Goal: Task Accomplishment & Management: Manage account settings

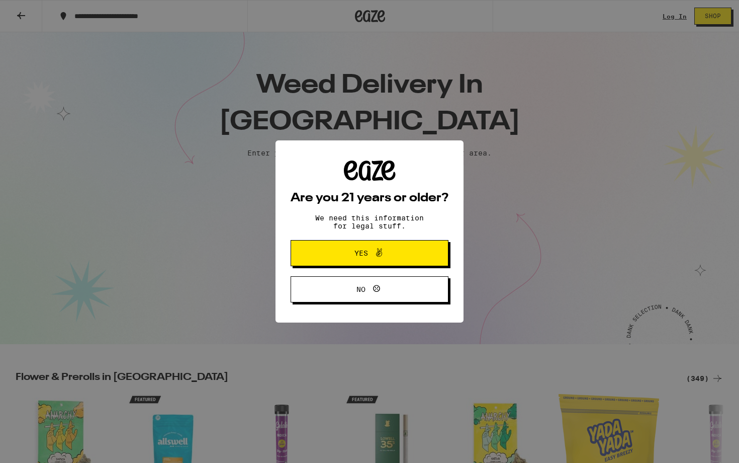
click at [384, 234] on div "Are you 21 years or older? We need this information for legal stuff. Yes No" at bounding box center [369, 231] width 739 height 463
click at [375, 251] on icon at bounding box center [379, 252] width 12 height 12
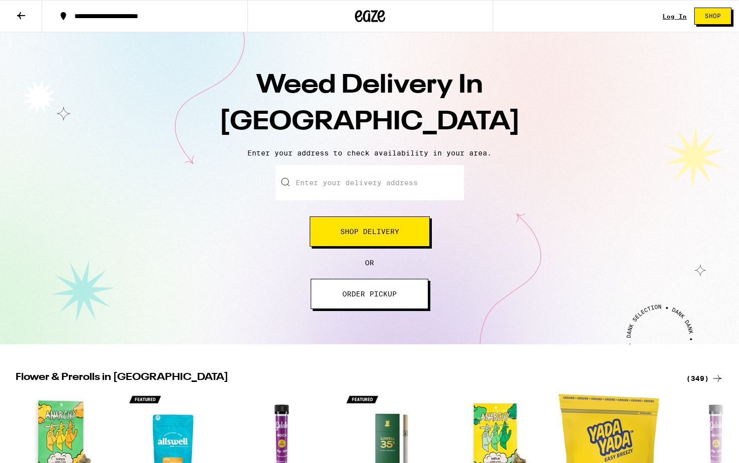
click at [678, 18] on link "Log In" at bounding box center [675, 16] width 24 height 7
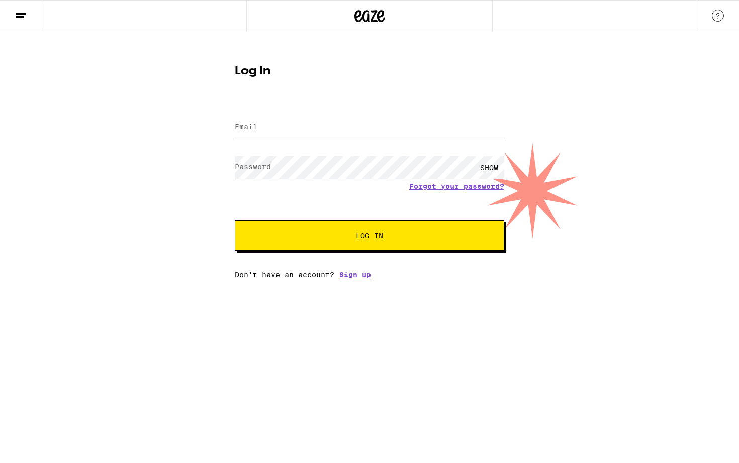
type input "b"
type input "[EMAIL_ADDRESS][DOMAIN_NAME]"
click at [366, 236] on span "Log In" at bounding box center [369, 235] width 27 height 7
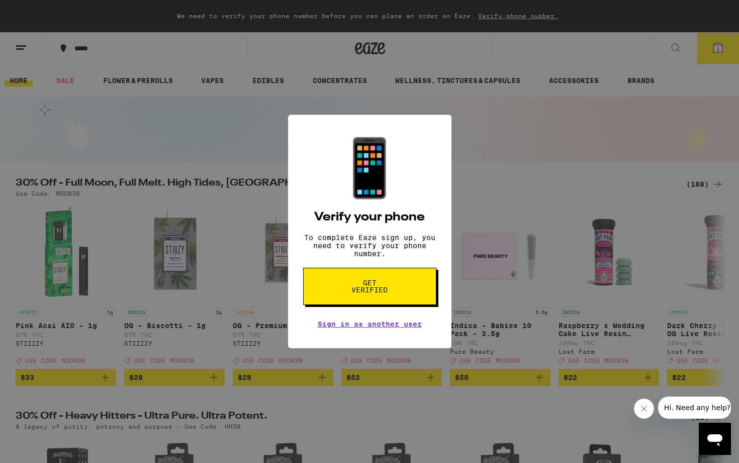
click at [377, 293] on span "Get verified" at bounding box center [370, 286] width 52 height 14
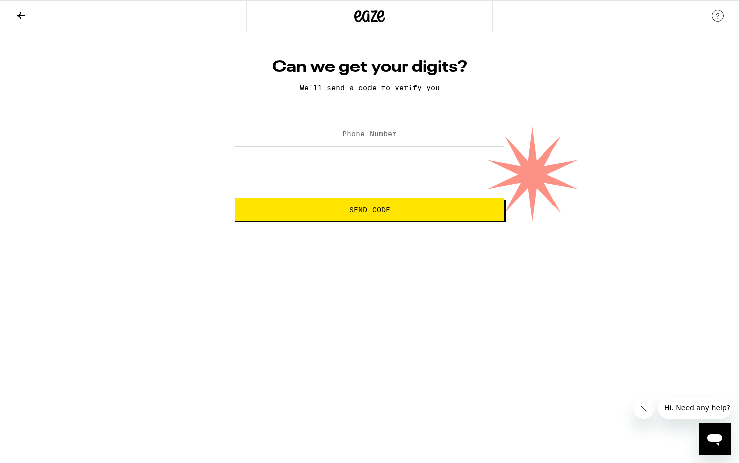
click at [379, 140] on input "Phone Number" at bounding box center [370, 134] width 270 height 23
type input "[PHONE_NUMBER]"
click at [370, 211] on button "Send Code" at bounding box center [370, 210] width 270 height 24
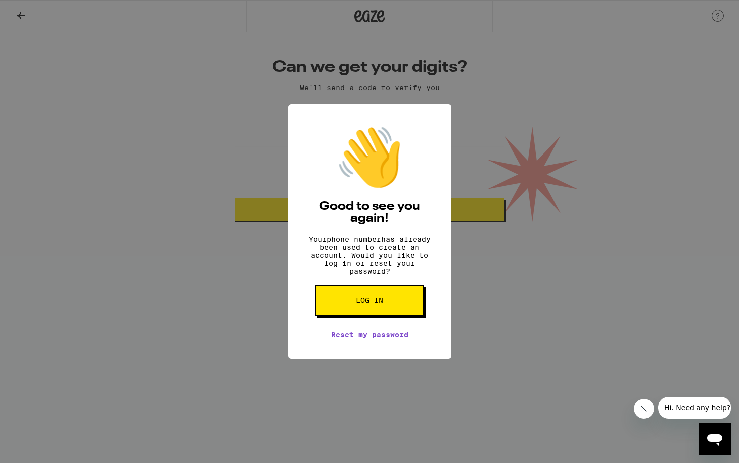
click at [369, 300] on button "Log in" at bounding box center [369, 300] width 109 height 30
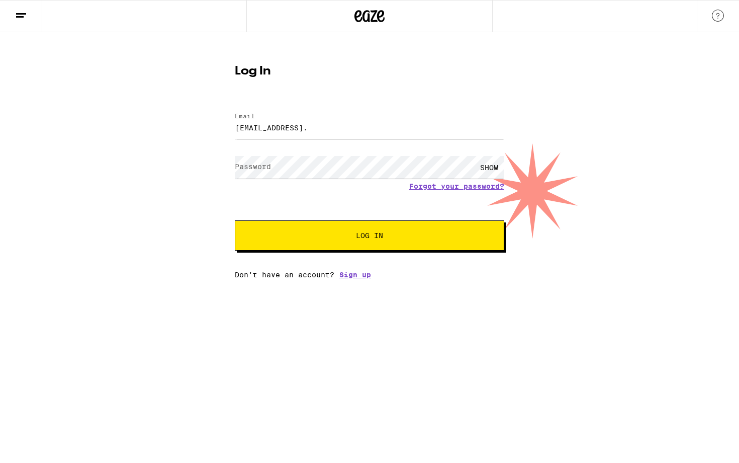
type input "[EMAIL_ADDRESS]."
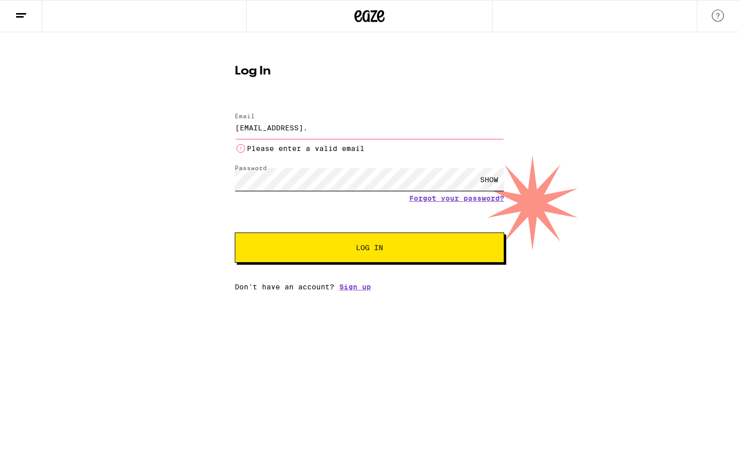
click at [370, 248] on button "Log In" at bounding box center [370, 247] width 270 height 30
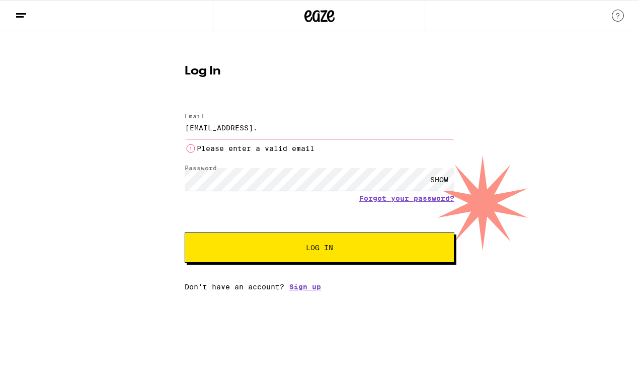
click at [270, 257] on button "Log In" at bounding box center [320, 247] width 270 height 30
click at [419, 198] on link "Forgot your password?" at bounding box center [406, 198] width 95 height 8
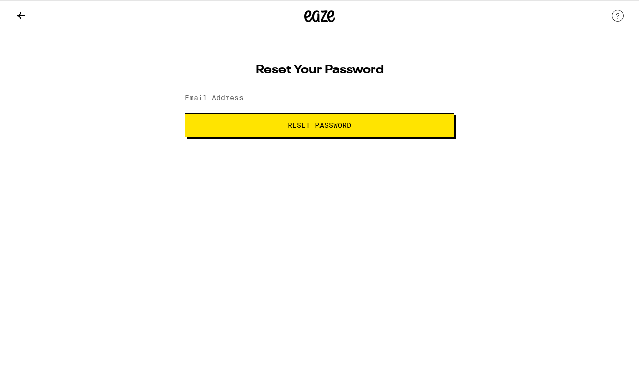
click at [275, 131] on button "Reset Password" at bounding box center [320, 125] width 270 height 24
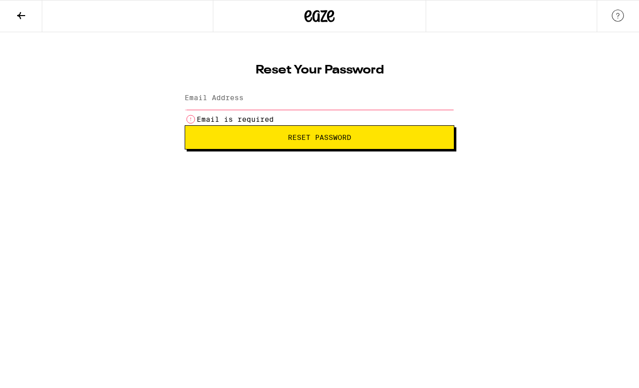
click at [271, 149] on html "Reset Your Password Email Address Email is required Reset Password Weed Deliver…" at bounding box center [319, 74] width 639 height 149
click at [279, 135] on span "Reset Password" at bounding box center [319, 137] width 252 height 7
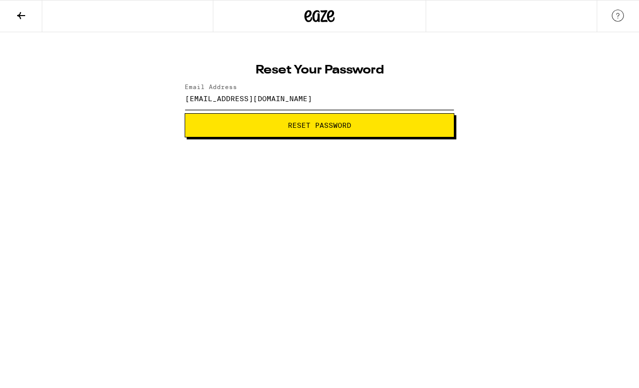
click at [293, 97] on input "[EMAIL_ADDRESS][DOMAIN_NAME]" at bounding box center [320, 98] width 270 height 23
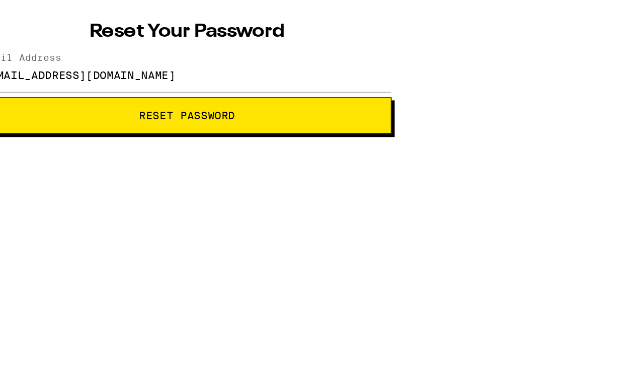
drag, startPoint x: 167, startPoint y: 87, endPoint x: 161, endPoint y: 47, distance: 40.2
click at [161, 79] on form "Email Address [EMAIL_ADDRESS][DOMAIN_NAME] Reset Password" at bounding box center [210, 106] width 270 height 54
click at [159, 83] on input "[EMAIL_ADDRESS][DOMAIN_NAME]" at bounding box center [210, 94] width 270 height 23
type input "[EMAIL_ADDRESS][DOMAIN_NAME]"
click at [165, 109] on button "Reset Password" at bounding box center [210, 121] width 270 height 24
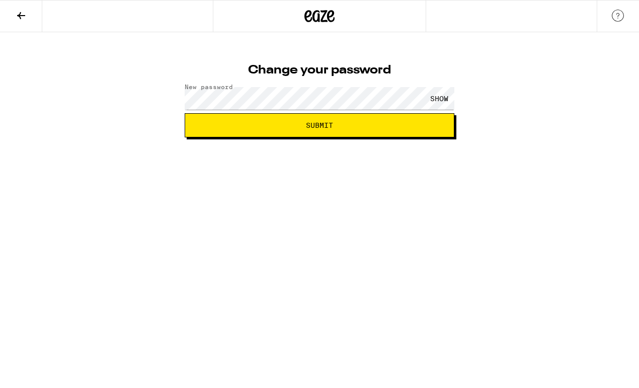
click at [442, 98] on div "SHOW" at bounding box center [439, 98] width 30 height 23
click at [307, 130] on button "Submit" at bounding box center [320, 125] width 270 height 24
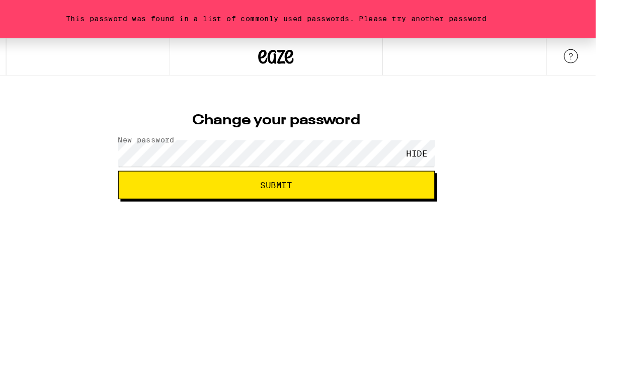
click at [205, 157] on span "Submit" at bounding box center [272, 157] width 252 height 7
